Goal: Information Seeking & Learning: Learn about a topic

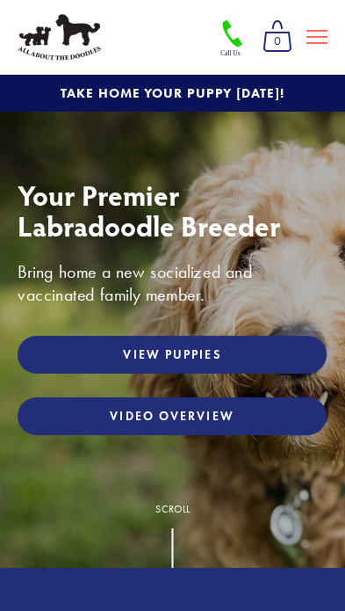
click at [56, 360] on link "View Puppies" at bounding box center [172, 355] width 309 height 38
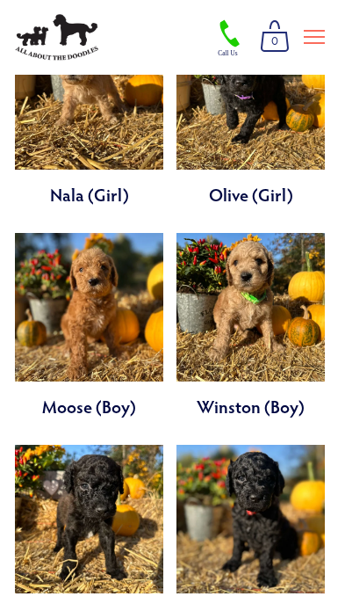
scroll to position [3618, 0]
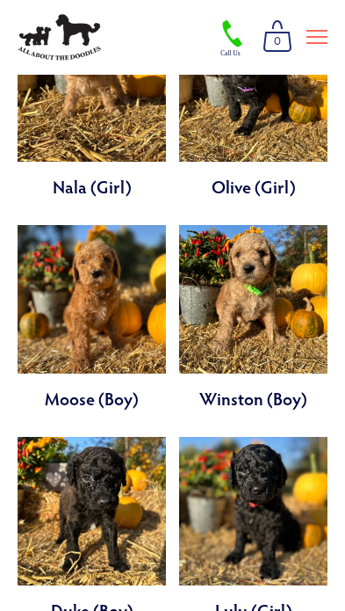
click at [282, 437] on link at bounding box center [253, 529] width 149 height 185
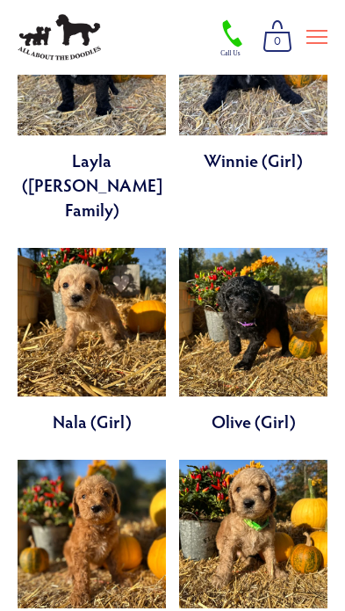
scroll to position [3381, 0]
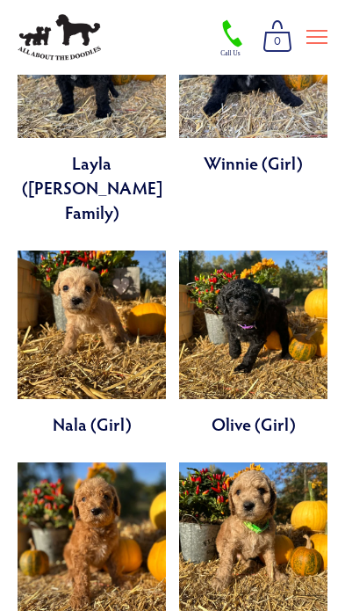
click at [49, 462] on link at bounding box center [92, 554] width 149 height 185
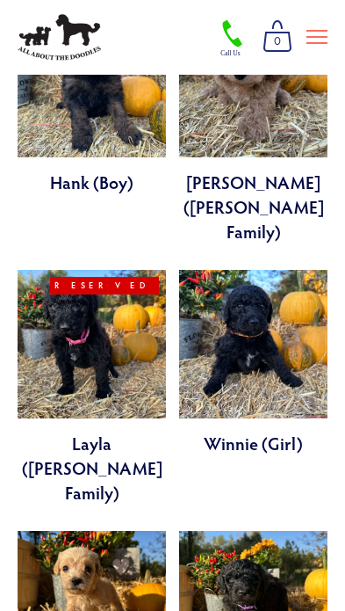
scroll to position [3071, 0]
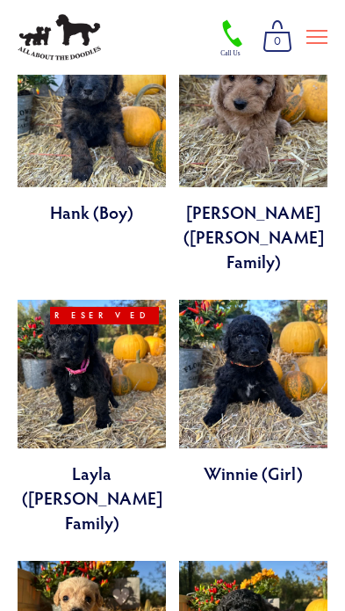
click at [309, 300] on link at bounding box center [253, 392] width 149 height 185
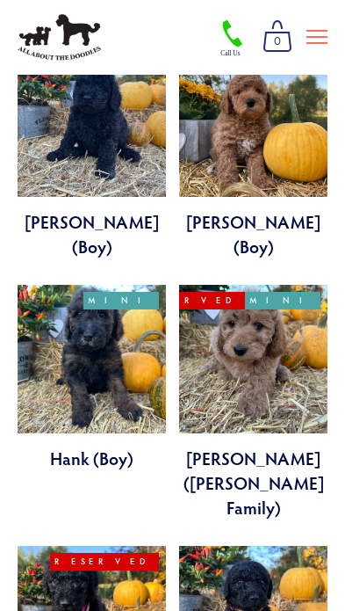
scroll to position [2823, 0]
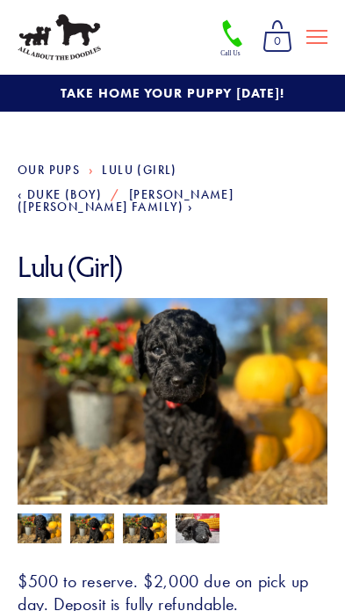
click at [87, 519] on img at bounding box center [92, 529] width 44 height 33
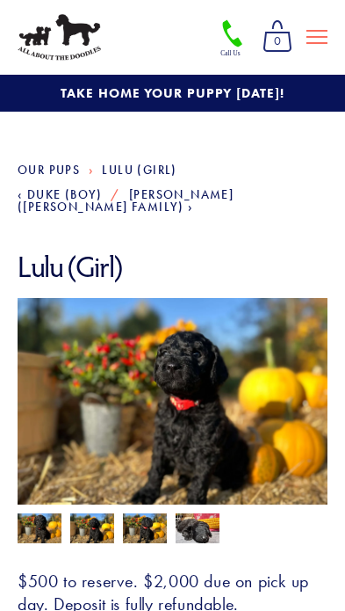
click at [140, 516] on img at bounding box center [145, 529] width 44 height 33
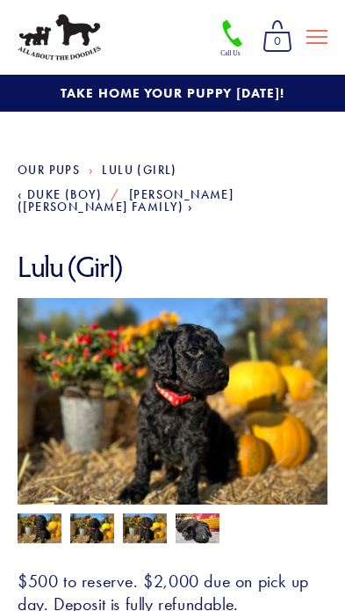
click at [40, 513] on img at bounding box center [40, 529] width 44 height 33
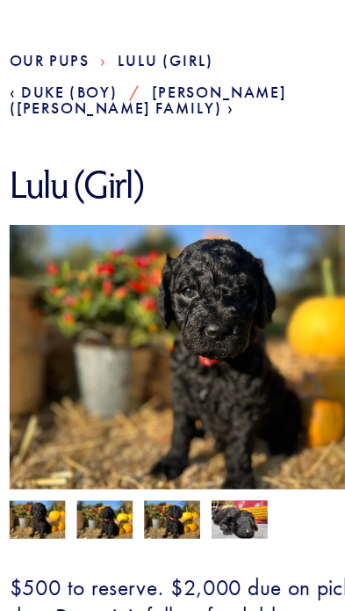
scroll to position [13, 0]
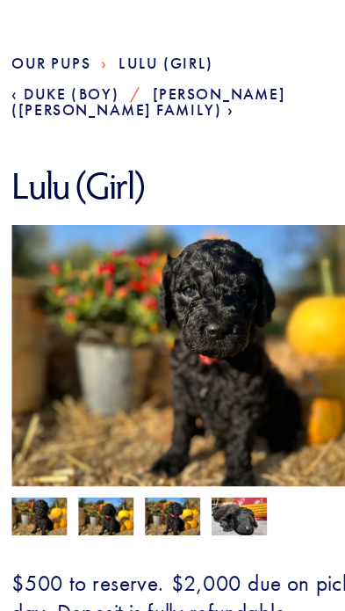
click at [78, 500] on img at bounding box center [92, 516] width 44 height 33
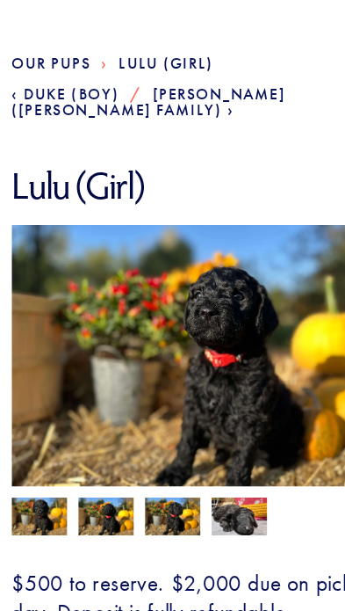
click at [28, 500] on img at bounding box center [40, 516] width 44 height 33
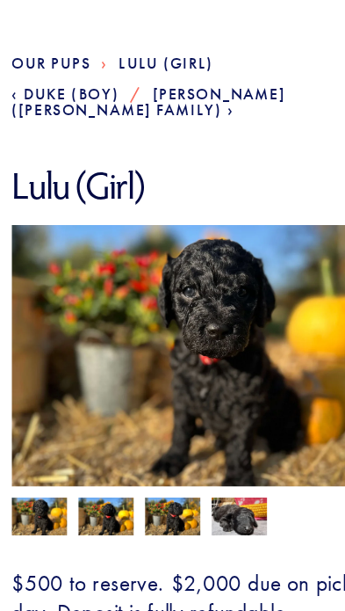
click at [178, 498] on img at bounding box center [198, 514] width 44 height 33
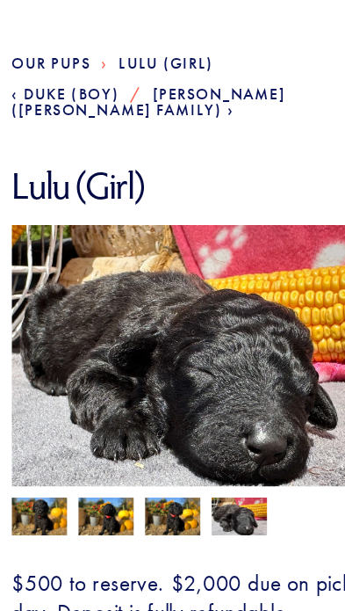
click at [140, 500] on img at bounding box center [145, 516] width 44 height 33
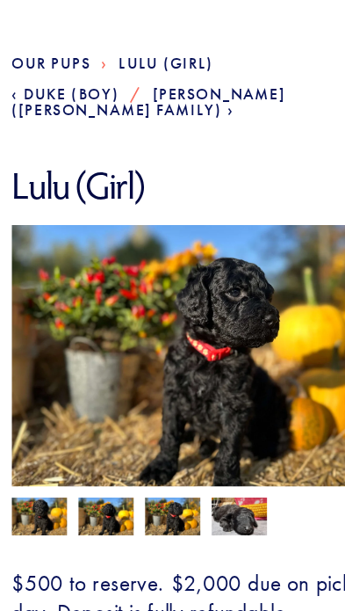
click at [99, 500] on img at bounding box center [92, 516] width 44 height 33
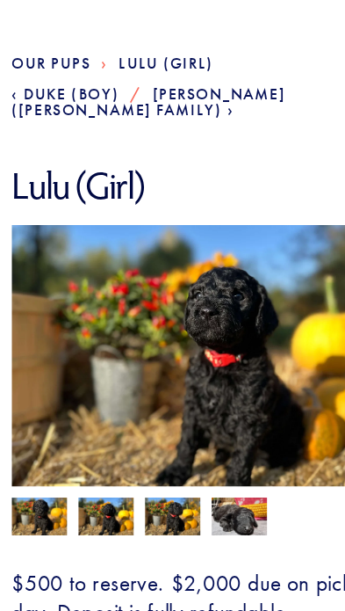
click at [46, 500] on img at bounding box center [40, 516] width 44 height 33
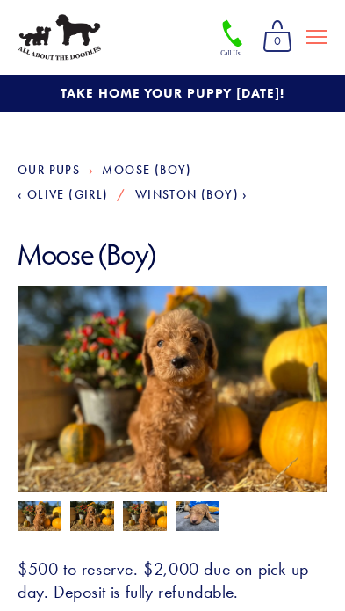
click at [84, 520] on img at bounding box center [92, 517] width 44 height 33
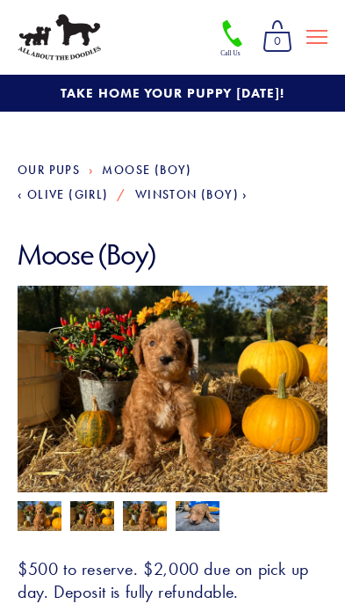
click at [129, 511] on img at bounding box center [145, 517] width 44 height 33
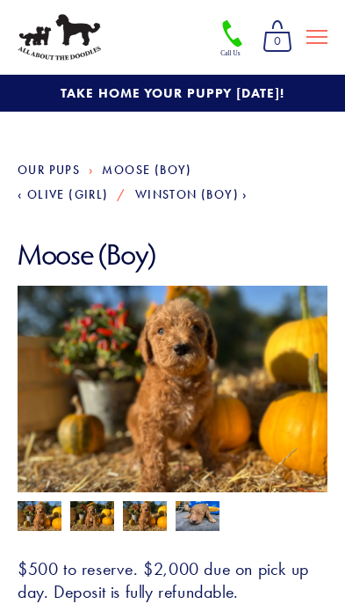
click at [199, 515] on img at bounding box center [198, 515] width 44 height 33
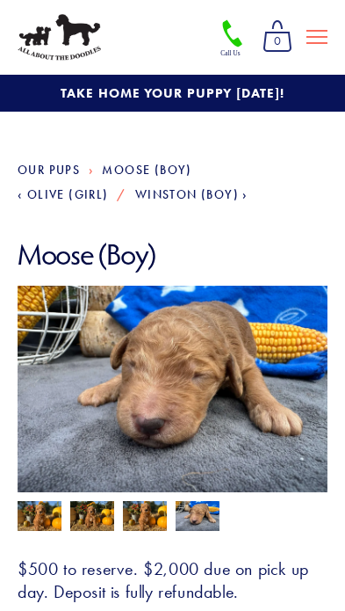
click at [142, 513] on img at bounding box center [145, 517] width 44 height 33
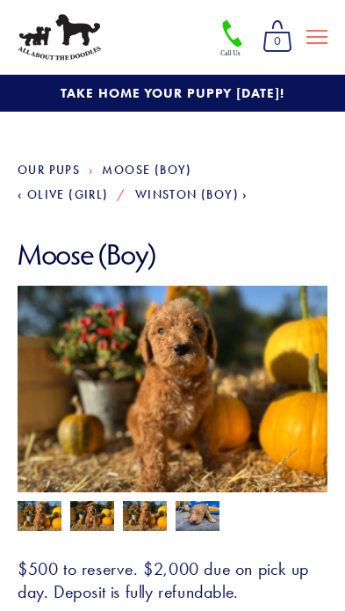
click at [41, 512] on img at bounding box center [40, 517] width 44 height 33
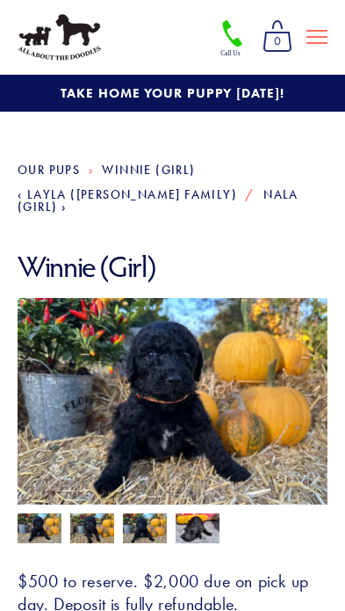
click at [81, 515] on img at bounding box center [92, 529] width 44 height 33
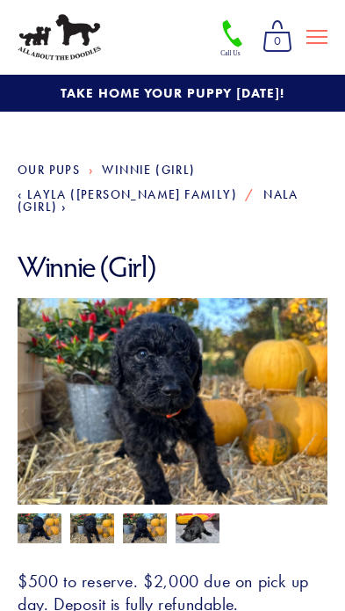
click at [143, 517] on img at bounding box center [145, 529] width 44 height 33
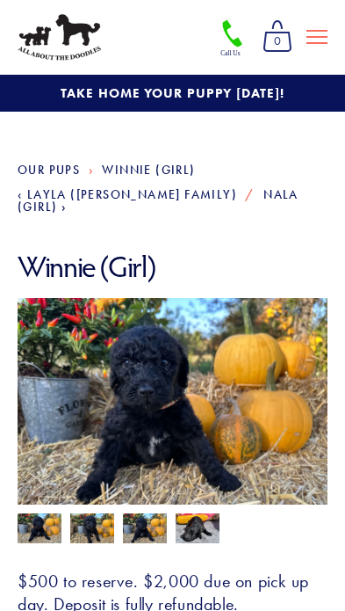
click at [191, 511] on img at bounding box center [198, 527] width 44 height 33
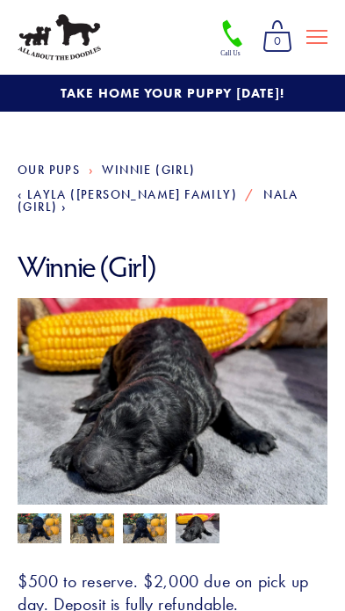
click at [36, 513] on img at bounding box center [40, 529] width 44 height 33
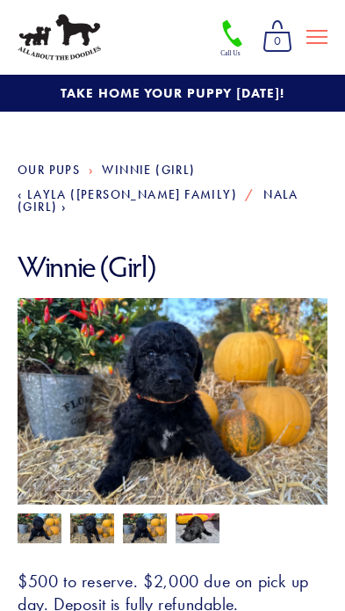
click at [89, 513] on img at bounding box center [92, 529] width 44 height 33
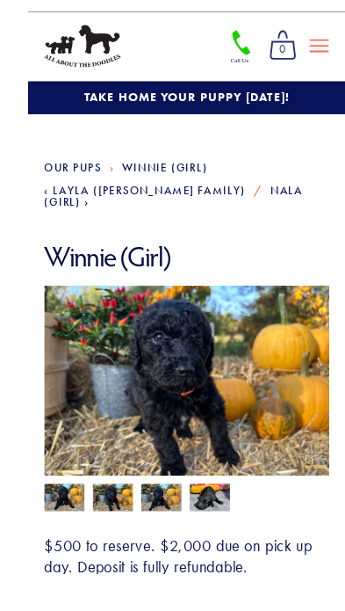
scroll to position [24, 0]
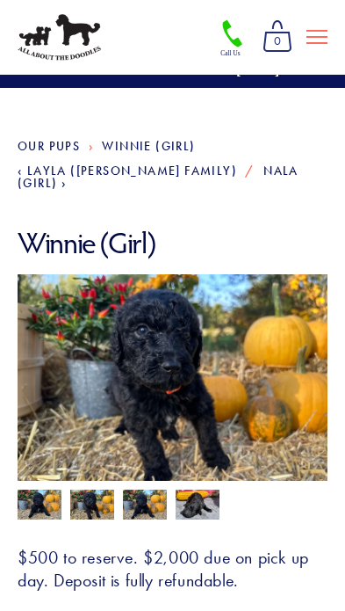
click at [86, 489] on img at bounding box center [92, 505] width 44 height 33
click at [36, 489] on img at bounding box center [40, 505] width 44 height 33
